Goal: Task Accomplishment & Management: Complete application form

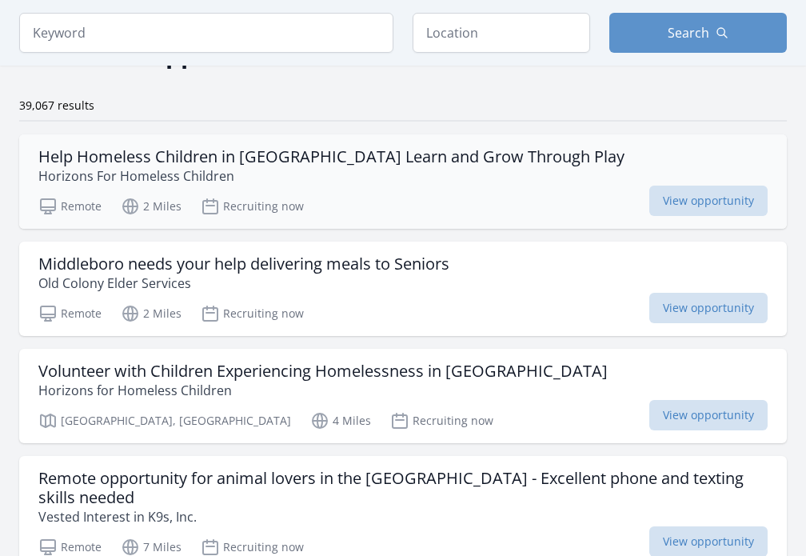
scroll to position [100, 0]
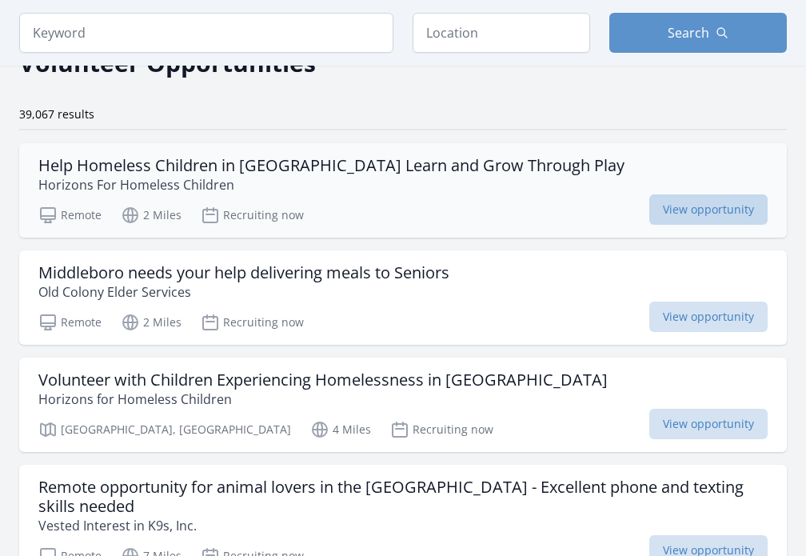
click at [699, 210] on span "View opportunity" at bounding box center [708, 209] width 118 height 30
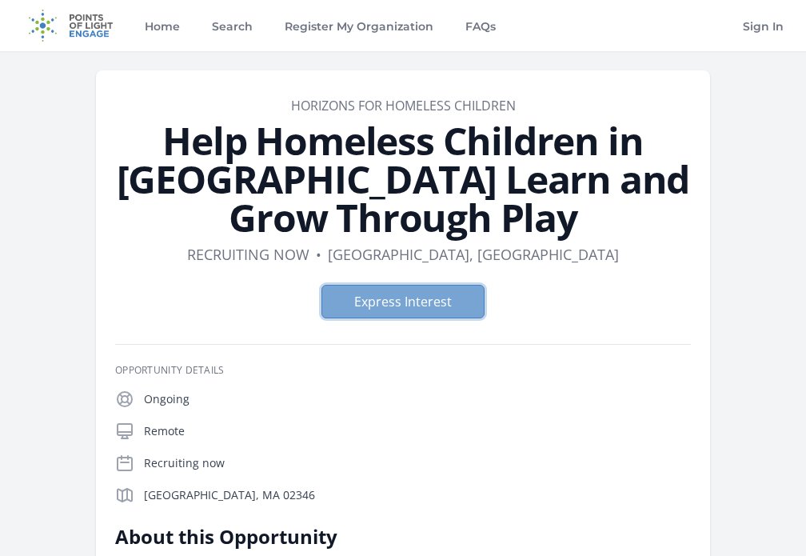
click at [385, 298] on button "Express Interest" at bounding box center [402, 302] width 163 height 34
